Goal: Find specific page/section: Find specific page/section

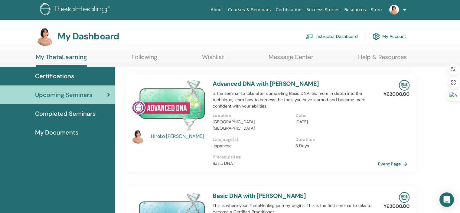
click at [333, 38] on link "Instructor Dashboard" at bounding box center [332, 36] width 52 height 13
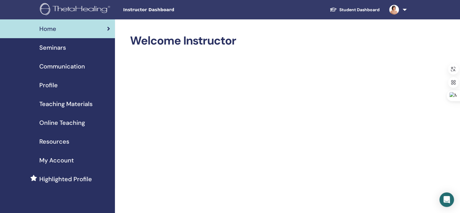
click at [64, 105] on span "Teaching Materials" at bounding box center [65, 103] width 53 height 9
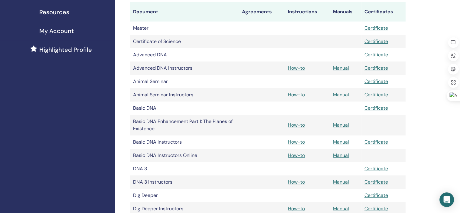
scroll to position [130, 0]
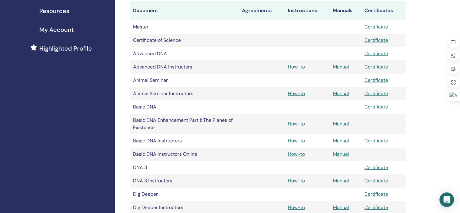
click at [336, 140] on link "Manual" at bounding box center [341, 140] width 16 height 6
